Goal: Task Accomplishment & Management: Manage account settings

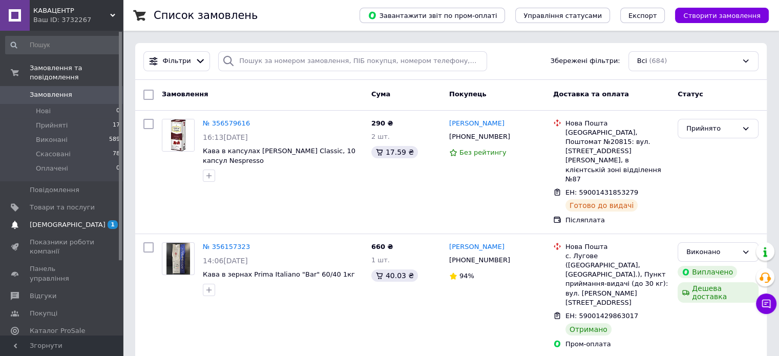
click at [42, 220] on span "[DEMOGRAPHIC_DATA]" at bounding box center [68, 224] width 76 height 9
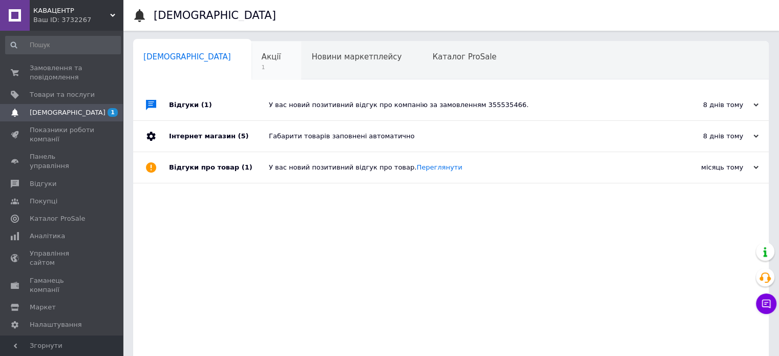
click at [262, 57] on span "Акції" at bounding box center [271, 56] width 19 height 9
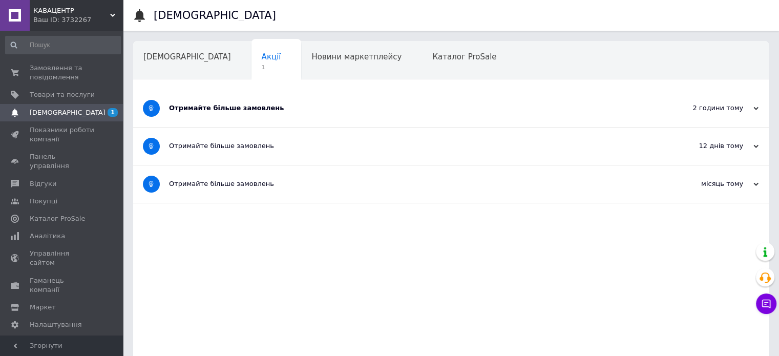
click at [210, 112] on div "Отримайте більше замовлень" at bounding box center [412, 107] width 487 height 9
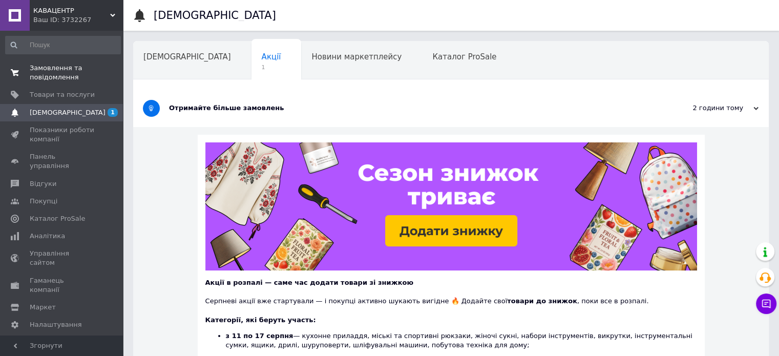
click at [49, 85] on link "Замовлення та повідомлення 0 0" at bounding box center [63, 72] width 126 height 27
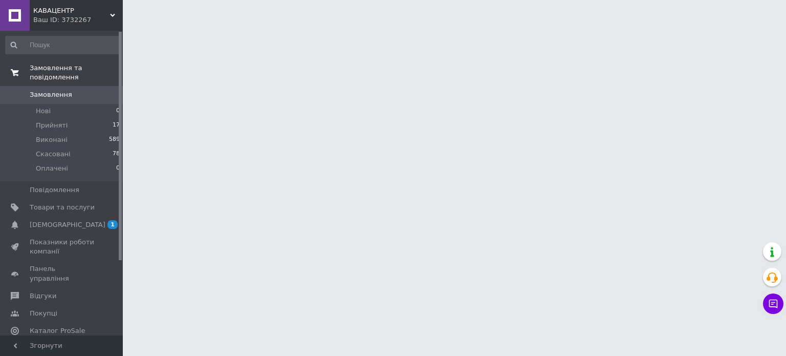
click at [49, 67] on span "Замовлення та повідомлення" at bounding box center [76, 72] width 93 height 18
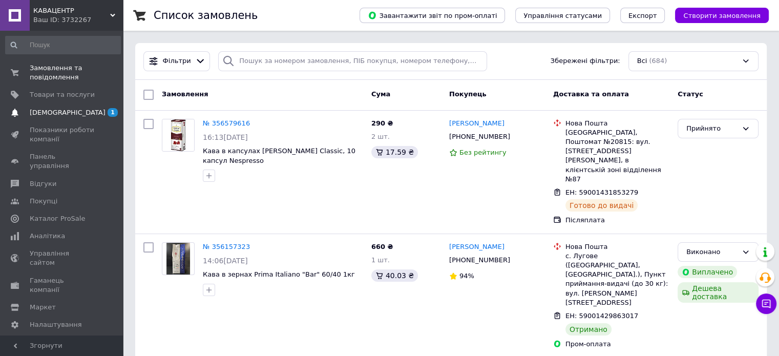
click at [56, 110] on span "[DEMOGRAPHIC_DATA]" at bounding box center [68, 112] width 76 height 9
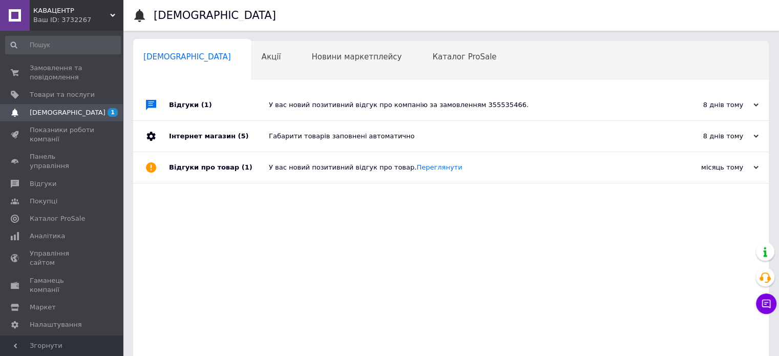
click at [215, 104] on div "Відгуки (1)" at bounding box center [219, 105] width 100 height 31
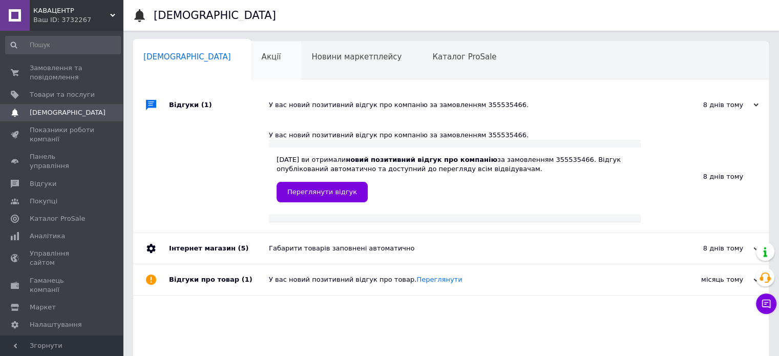
click at [251, 61] on div "Акції 0" at bounding box center [276, 60] width 50 height 39
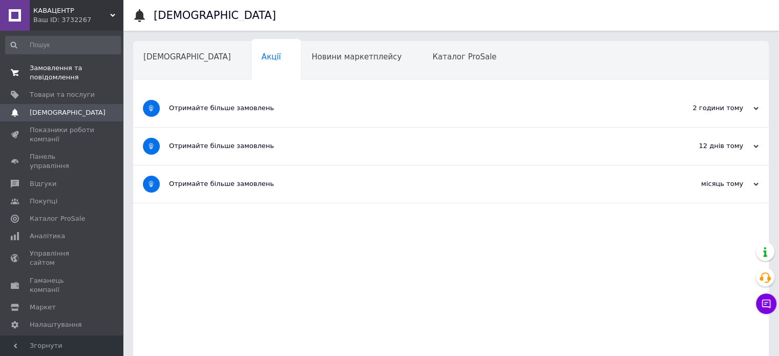
click at [40, 70] on span "Замовлення та повідомлення" at bounding box center [62, 72] width 65 height 18
